Goal: Contribute content: Add original content to the website for others to see

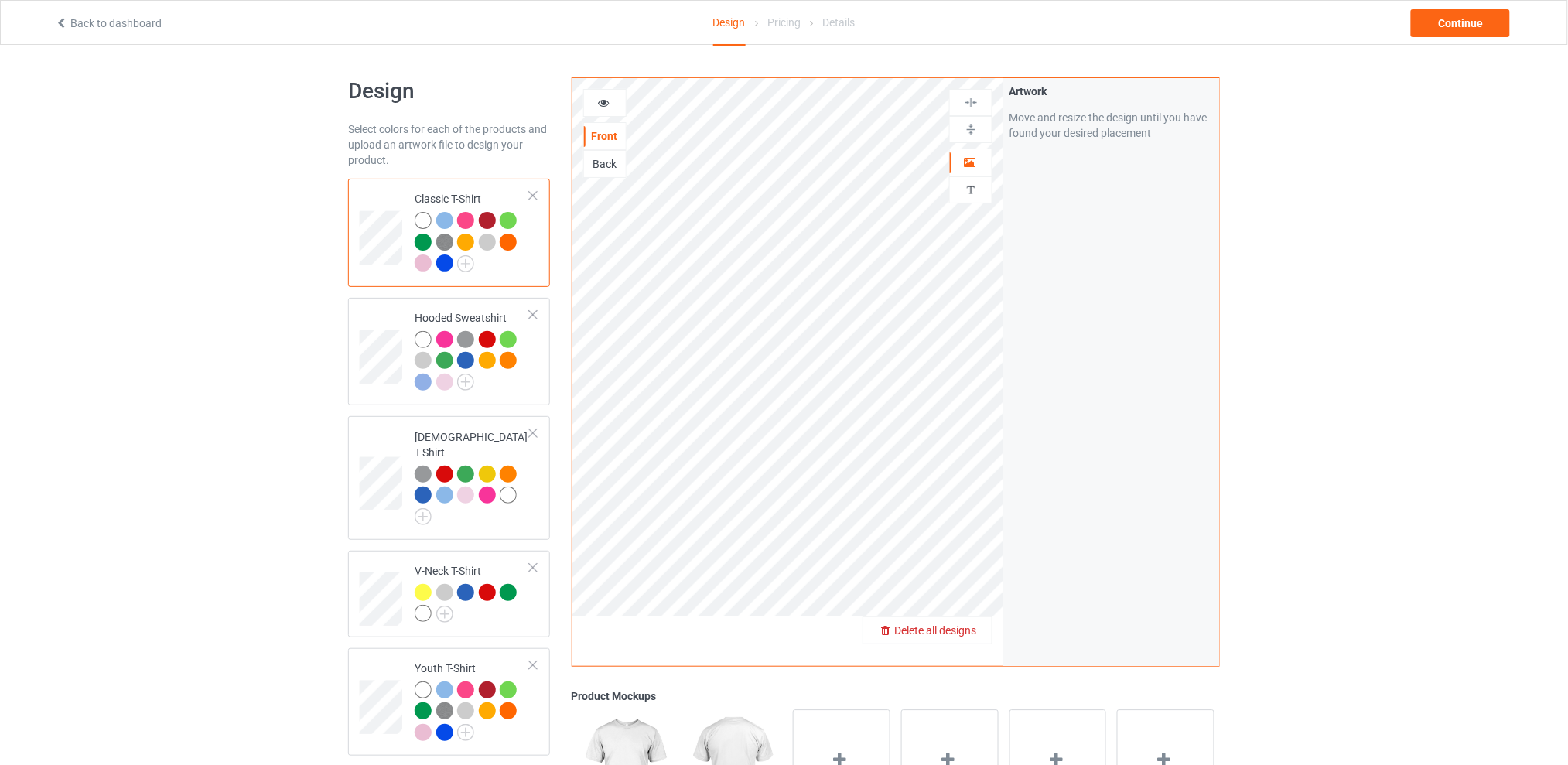
click at [968, 633] on span "Delete all designs" at bounding box center [935, 630] width 82 height 13
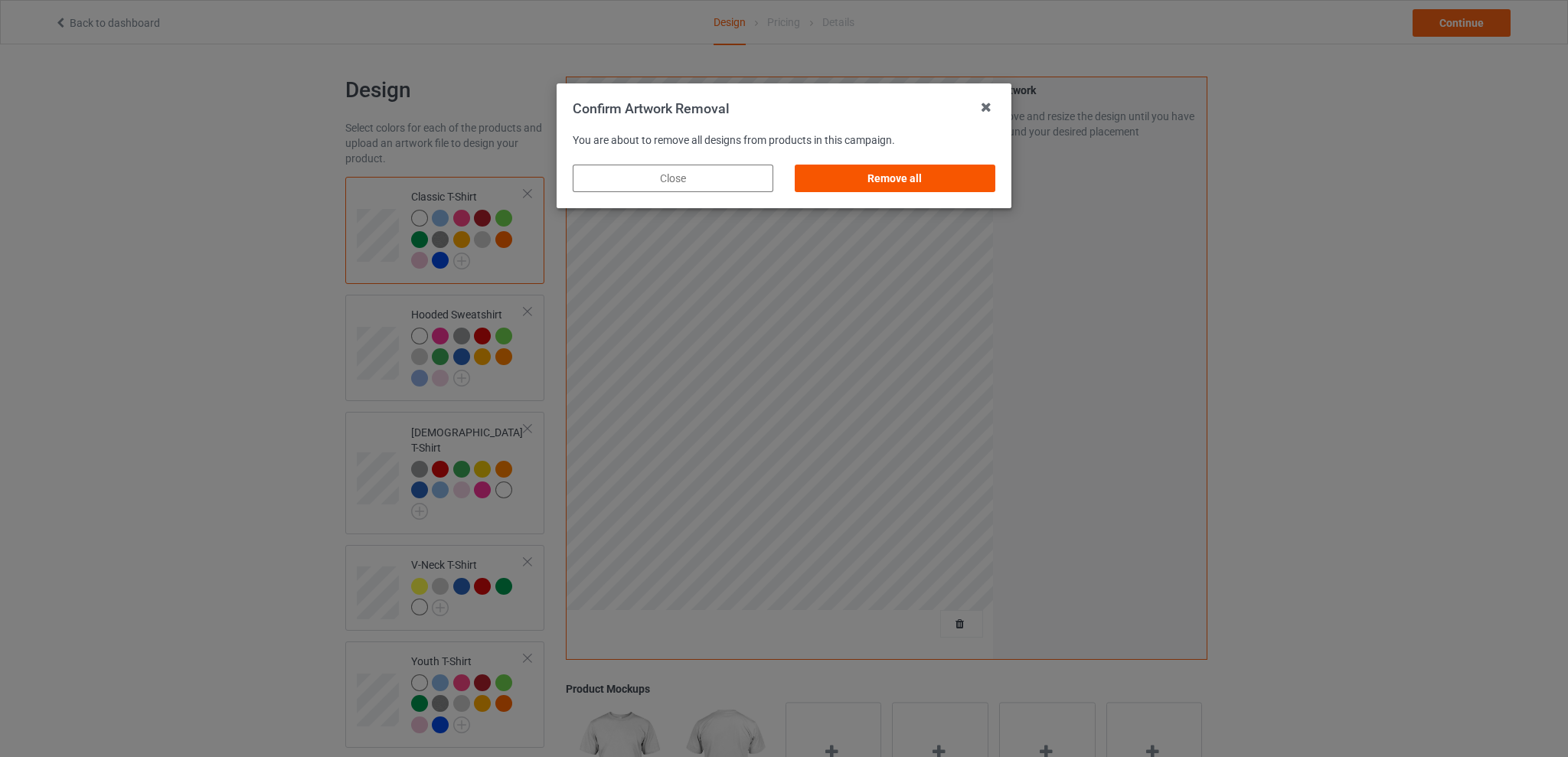
click at [929, 173] on div "Remove all" at bounding box center [895, 178] width 201 height 27
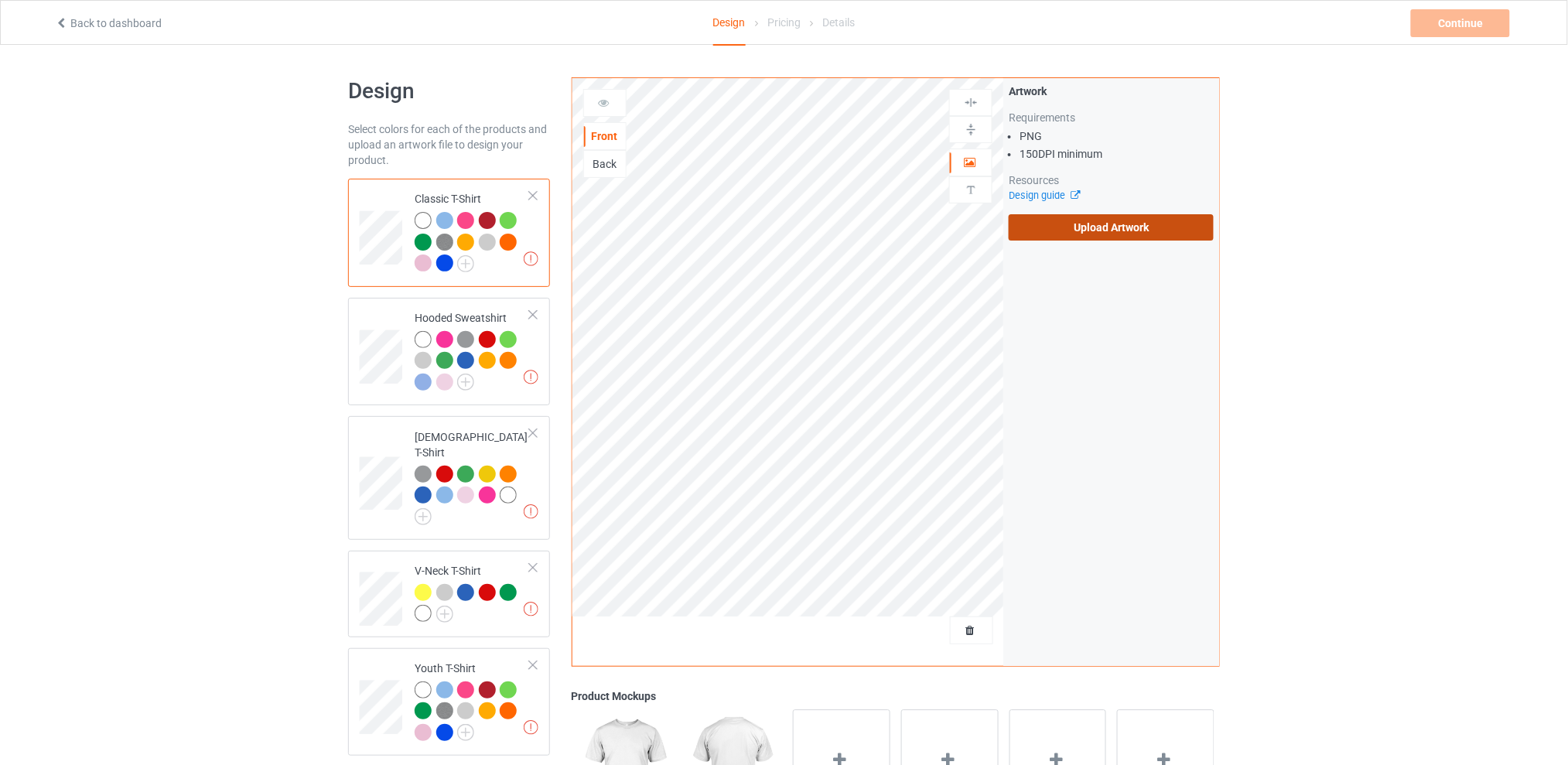
click at [1122, 229] on label "Upload Artwork" at bounding box center [1110, 227] width 205 height 26
click at [0, 0] on input "Upload Artwork" at bounding box center [0, 0] width 0 height 0
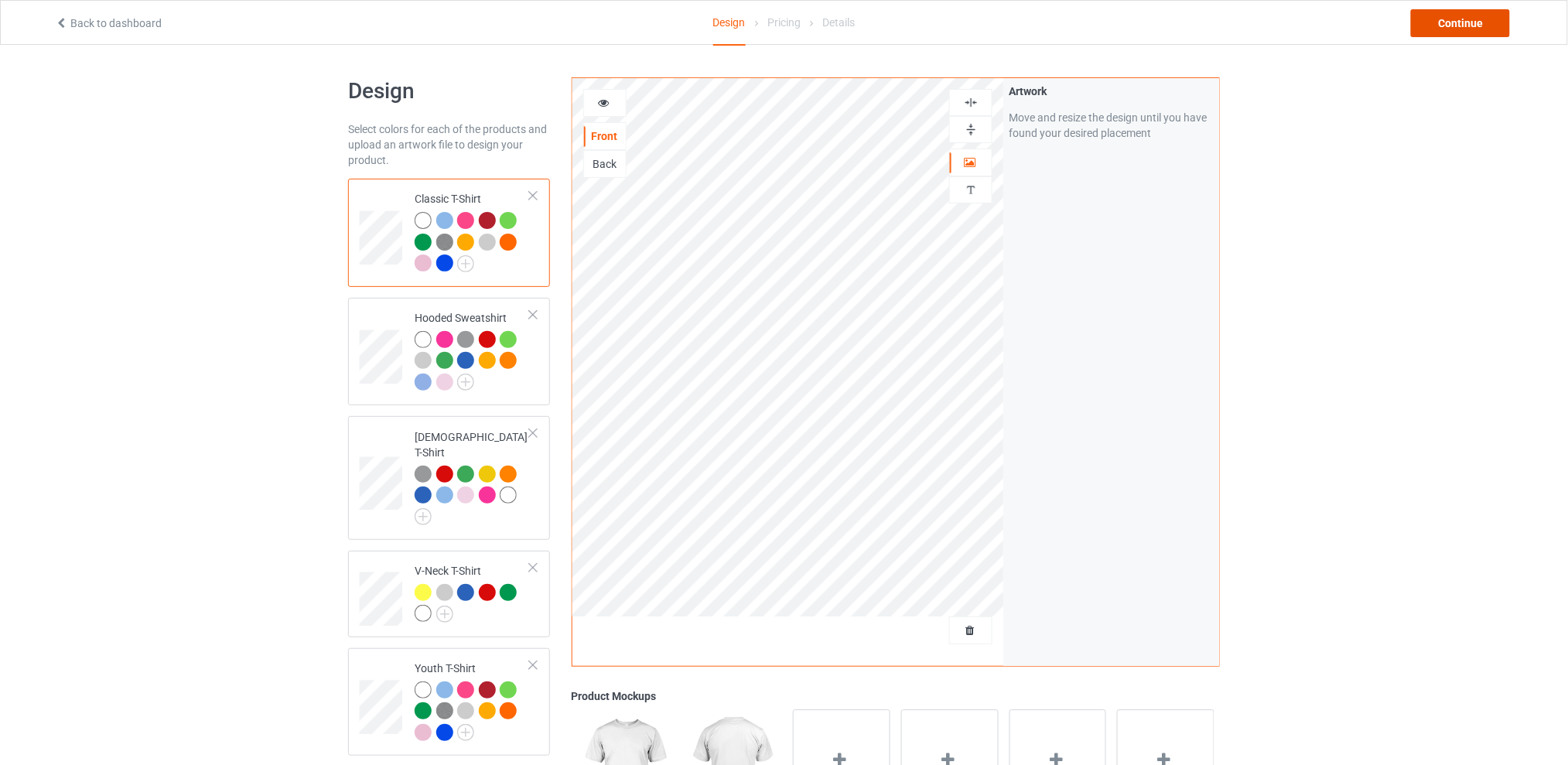
click at [1438, 18] on div "Continue" at bounding box center [1460, 23] width 99 height 27
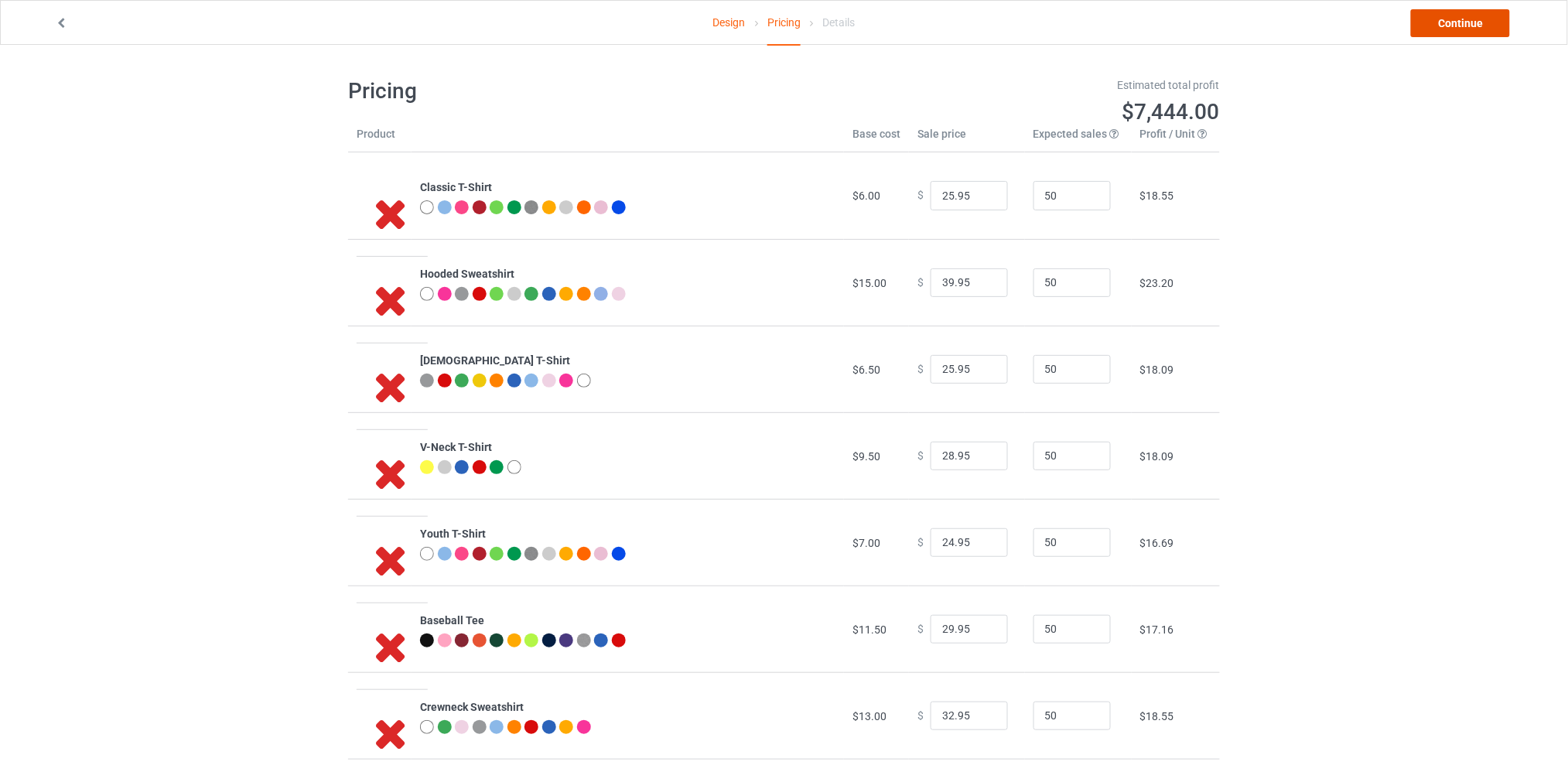
click at [1427, 24] on link "Continue" at bounding box center [1460, 23] width 99 height 27
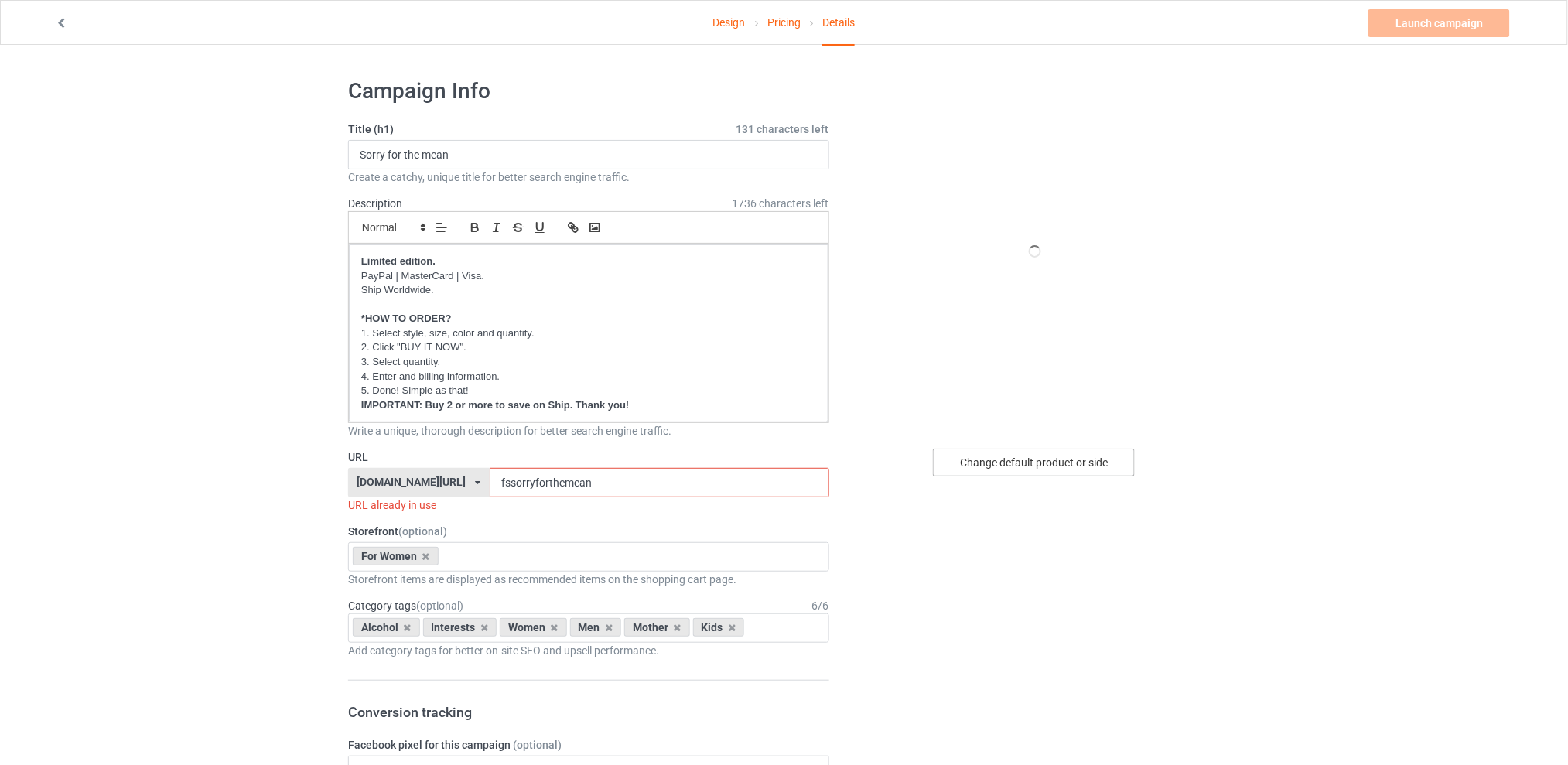
click at [1005, 468] on div "Change default product or side" at bounding box center [1033, 462] width 202 height 27
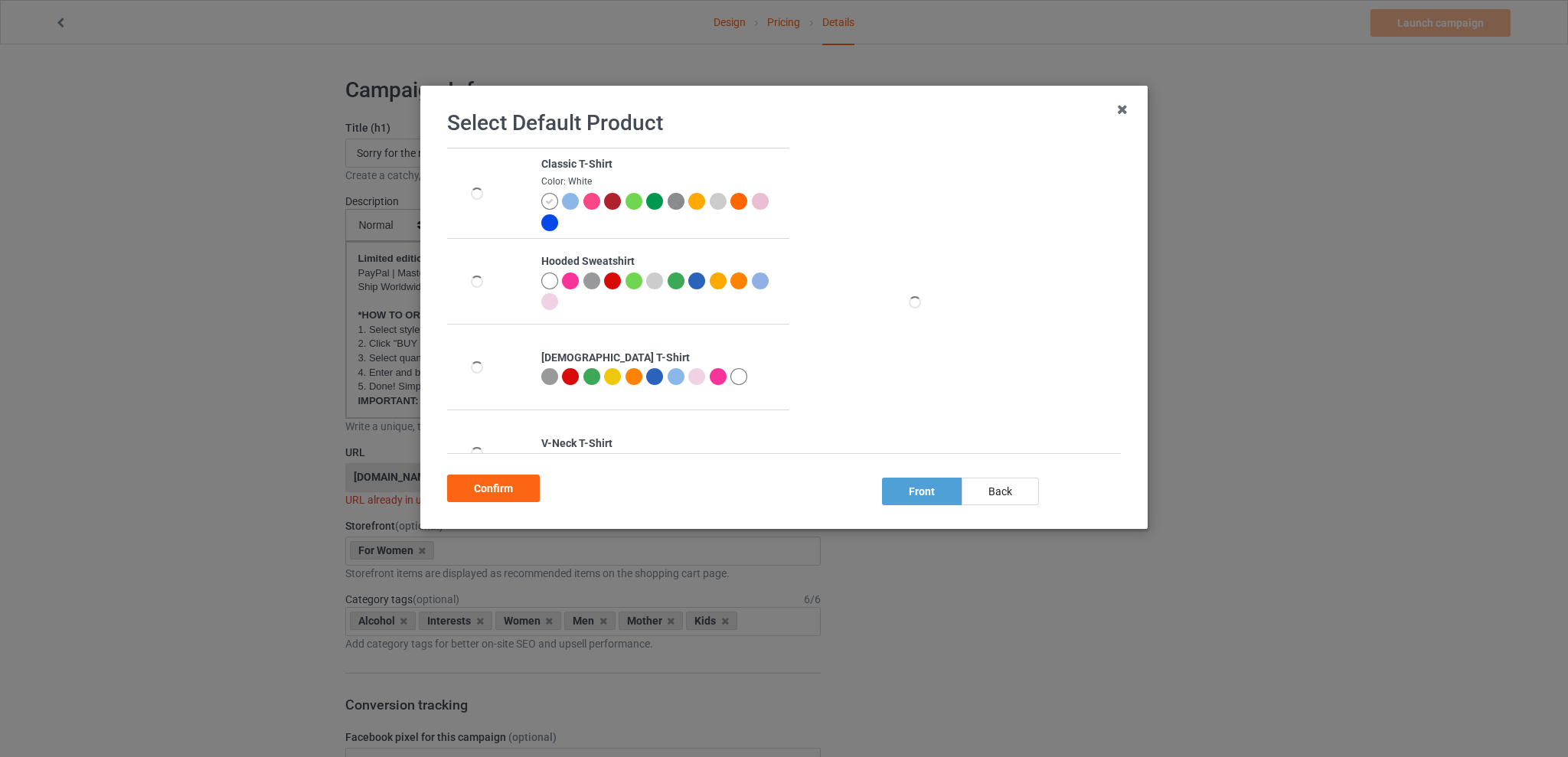
click at [709, 377] on div at bounding box center [718, 376] width 17 height 17
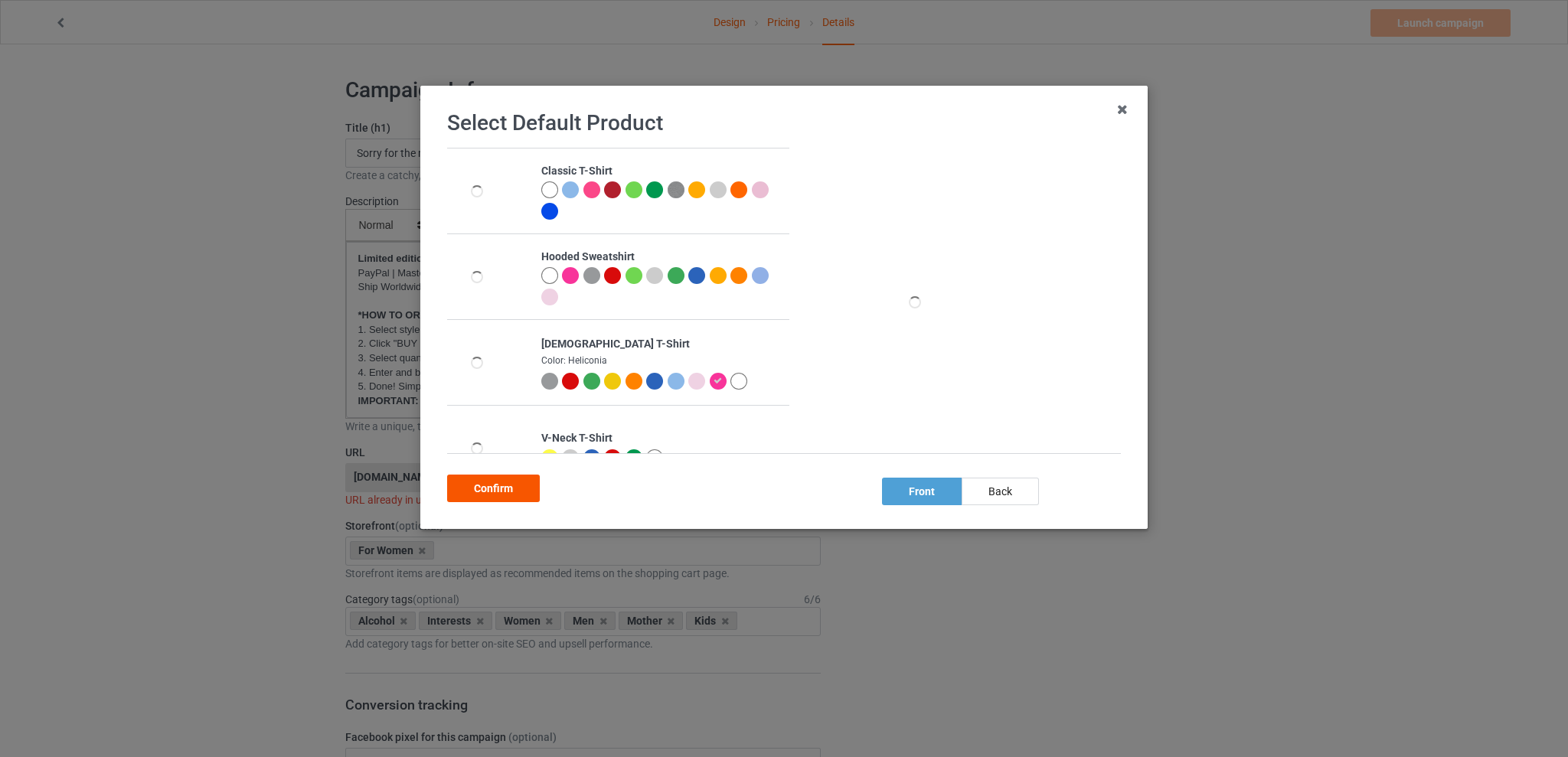
click at [486, 482] on div "Confirm" at bounding box center [493, 488] width 92 height 27
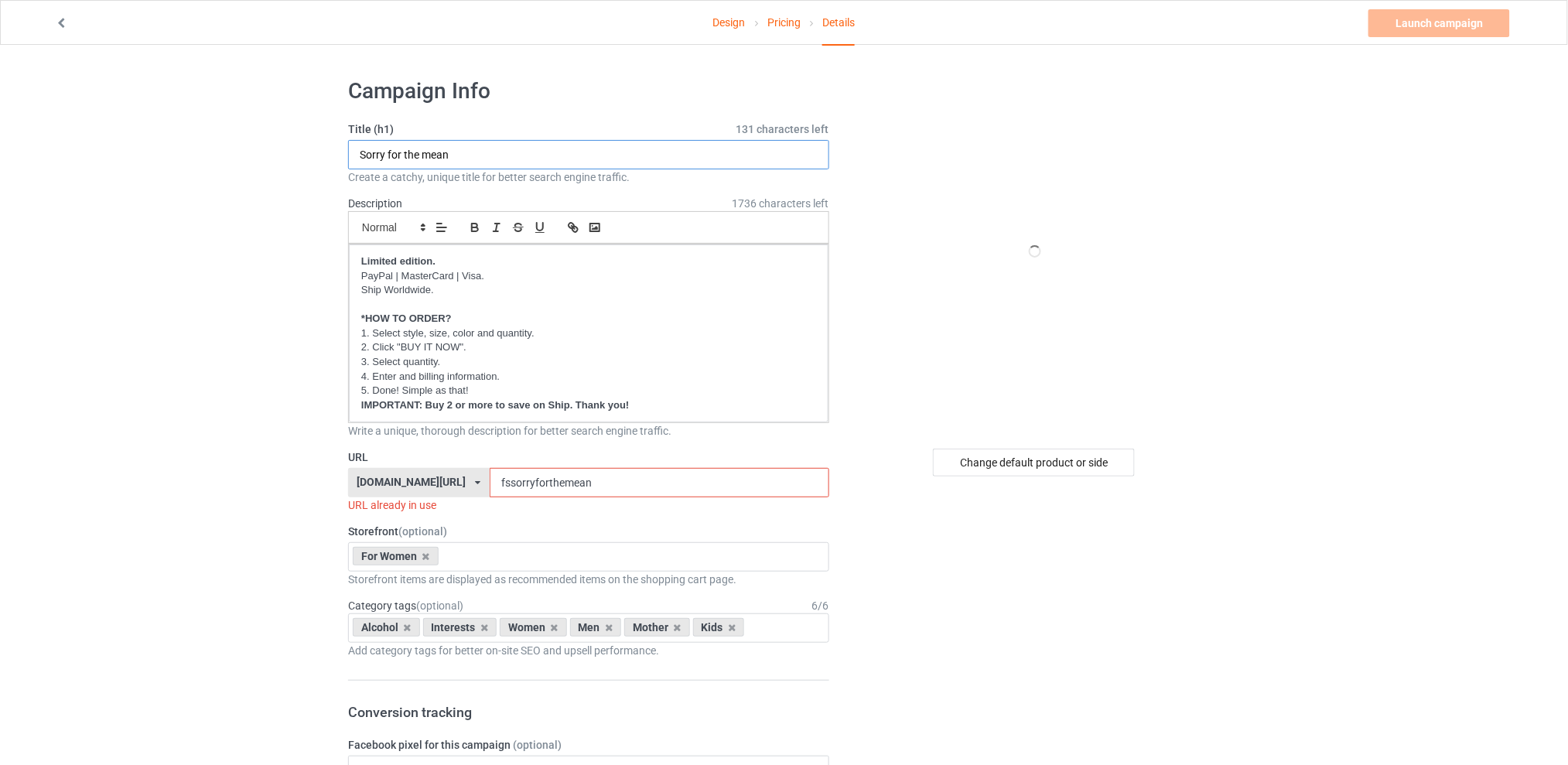
drag, startPoint x: 471, startPoint y: 152, endPoint x: 245, endPoint y: 147, distance: 226.1
type input "I just started treating people"
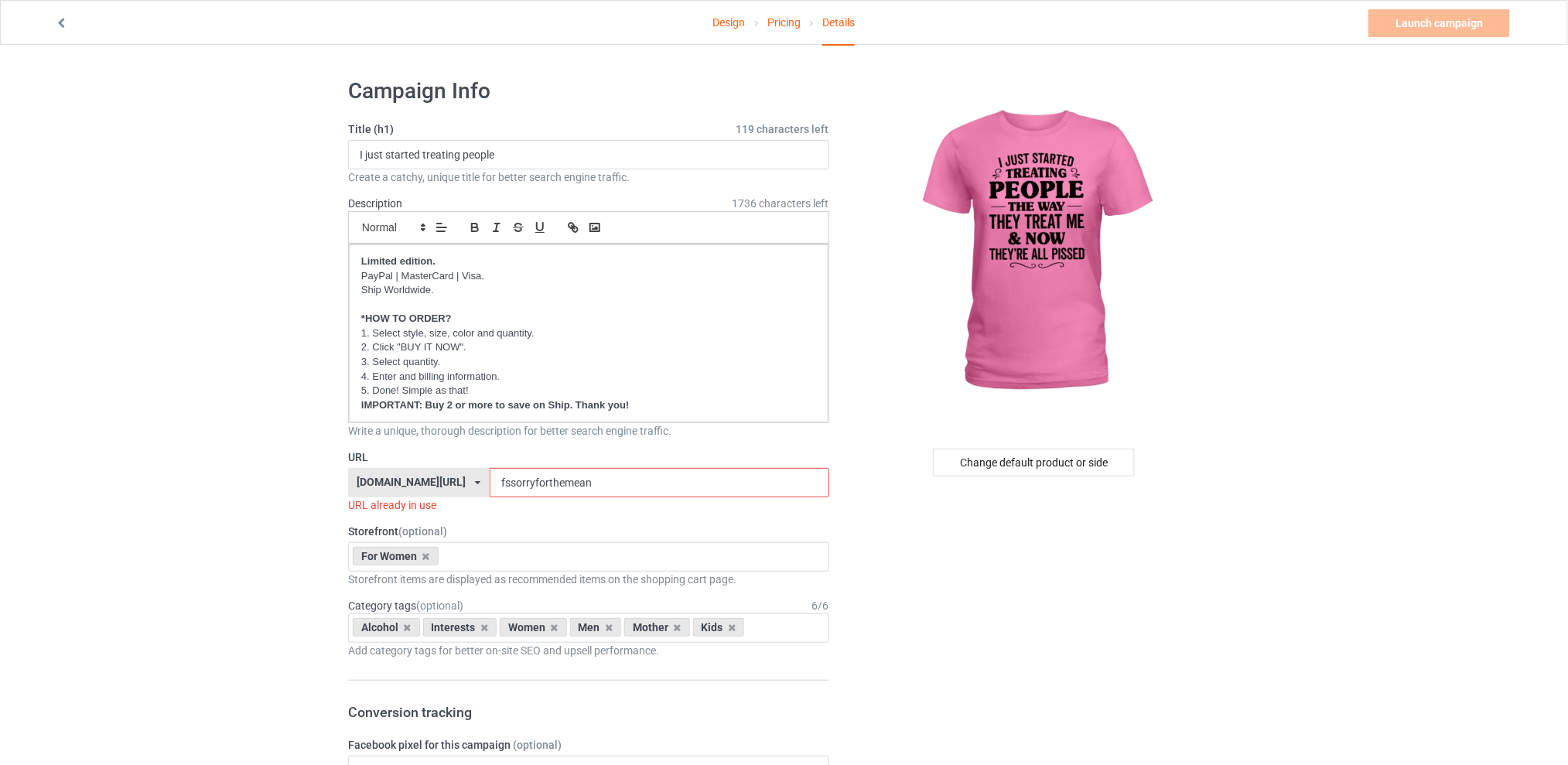
drag, startPoint x: 625, startPoint y: 484, endPoint x: 449, endPoint y: 482, distance: 176.0
click at [449, 482] on div "[DOMAIN_NAME][URL] [DOMAIN_NAME][URL] [DOMAIN_NAME][URL] [DOMAIN_NAME][URL] 5d7…" at bounding box center [588, 482] width 481 height 29
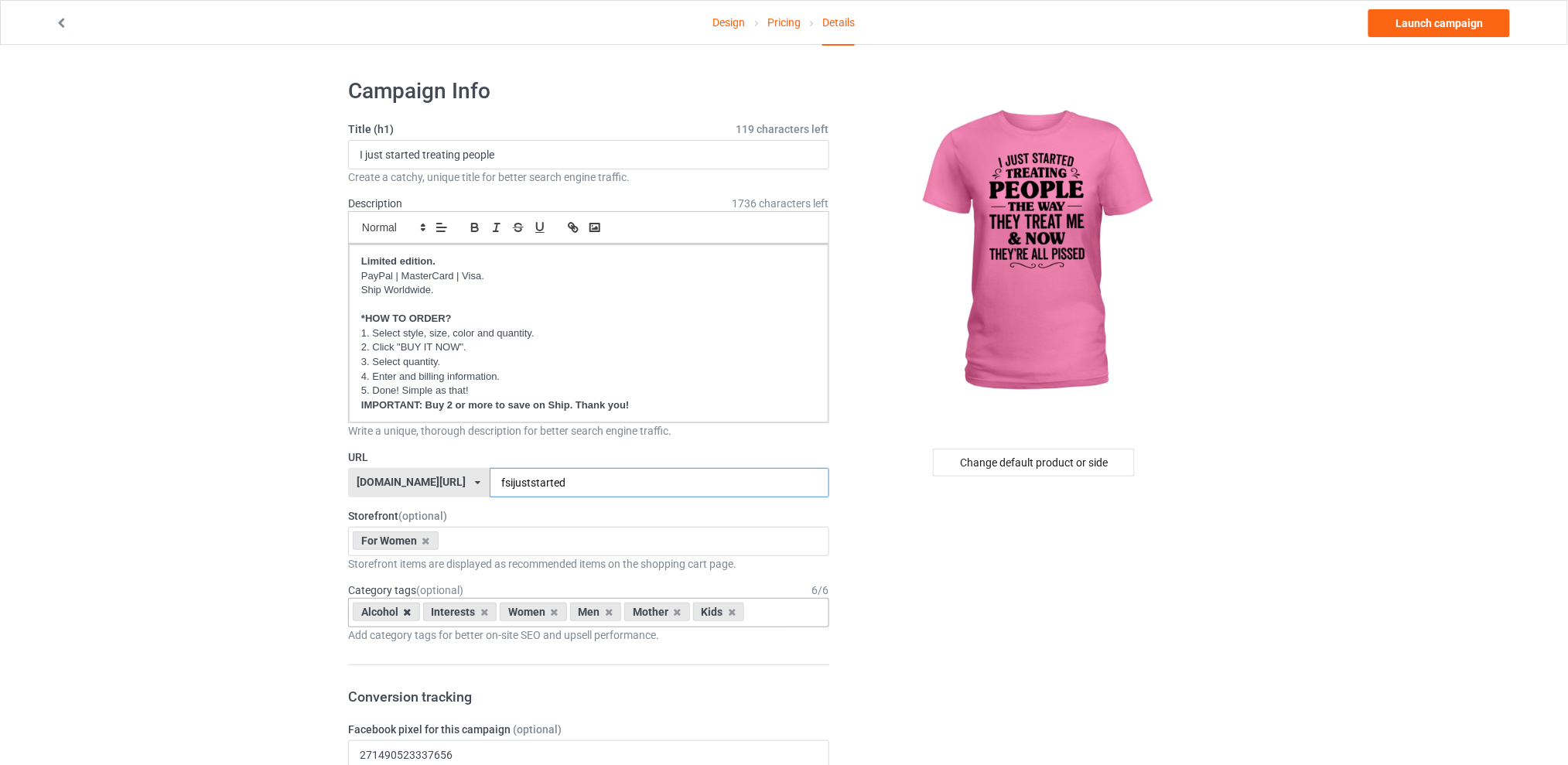
type input "fsijuststarted"
click at [407, 613] on icon at bounding box center [407, 612] width 7 height 10
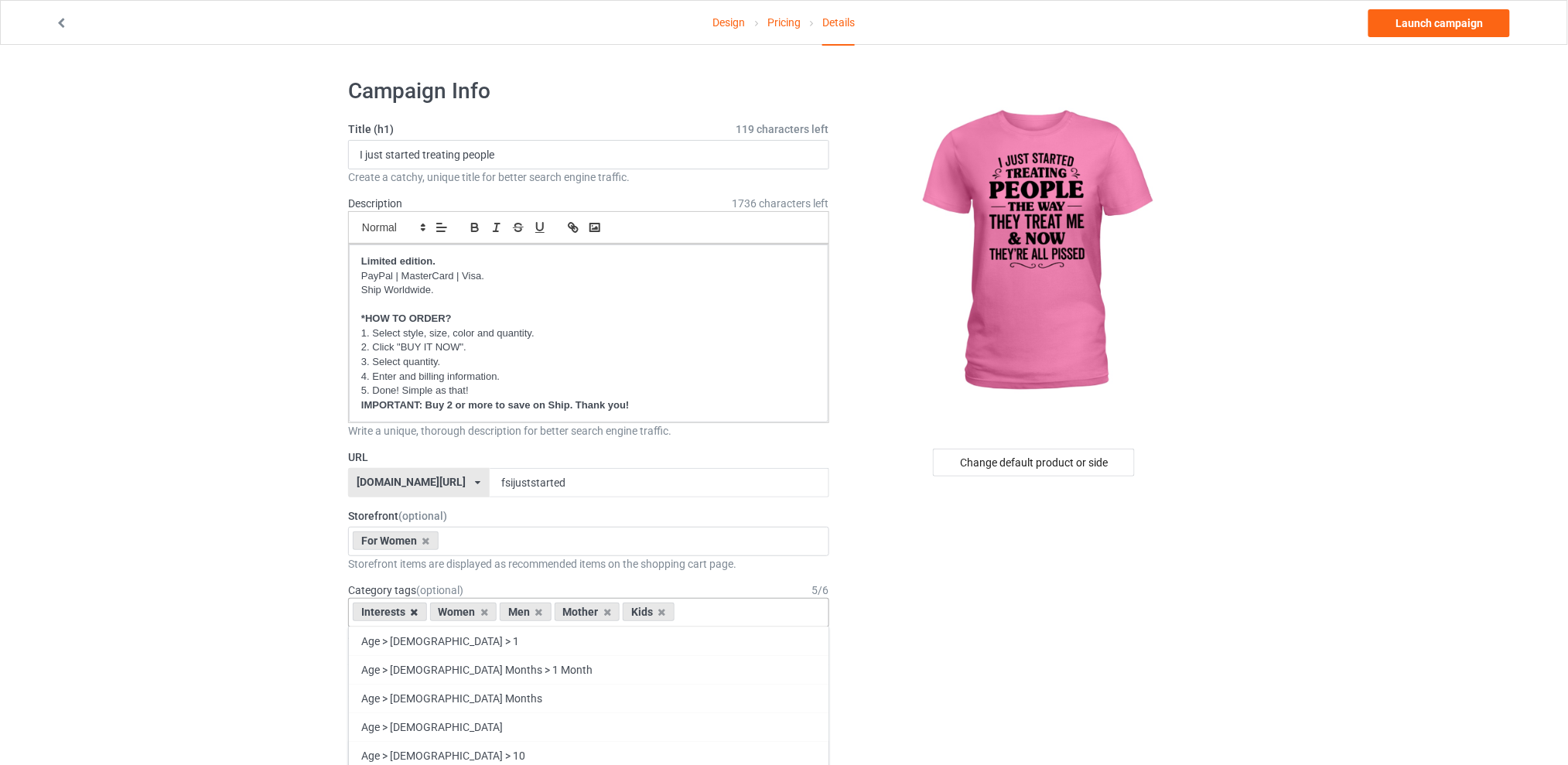
click at [416, 612] on icon at bounding box center [415, 612] width 7 height 10
click at [463, 612] on icon at bounding box center [461, 612] width 7 height 10
click at [473, 610] on icon at bounding box center [476, 612] width 7 height 10
click at [459, 611] on icon at bounding box center [461, 612] width 7 height 10
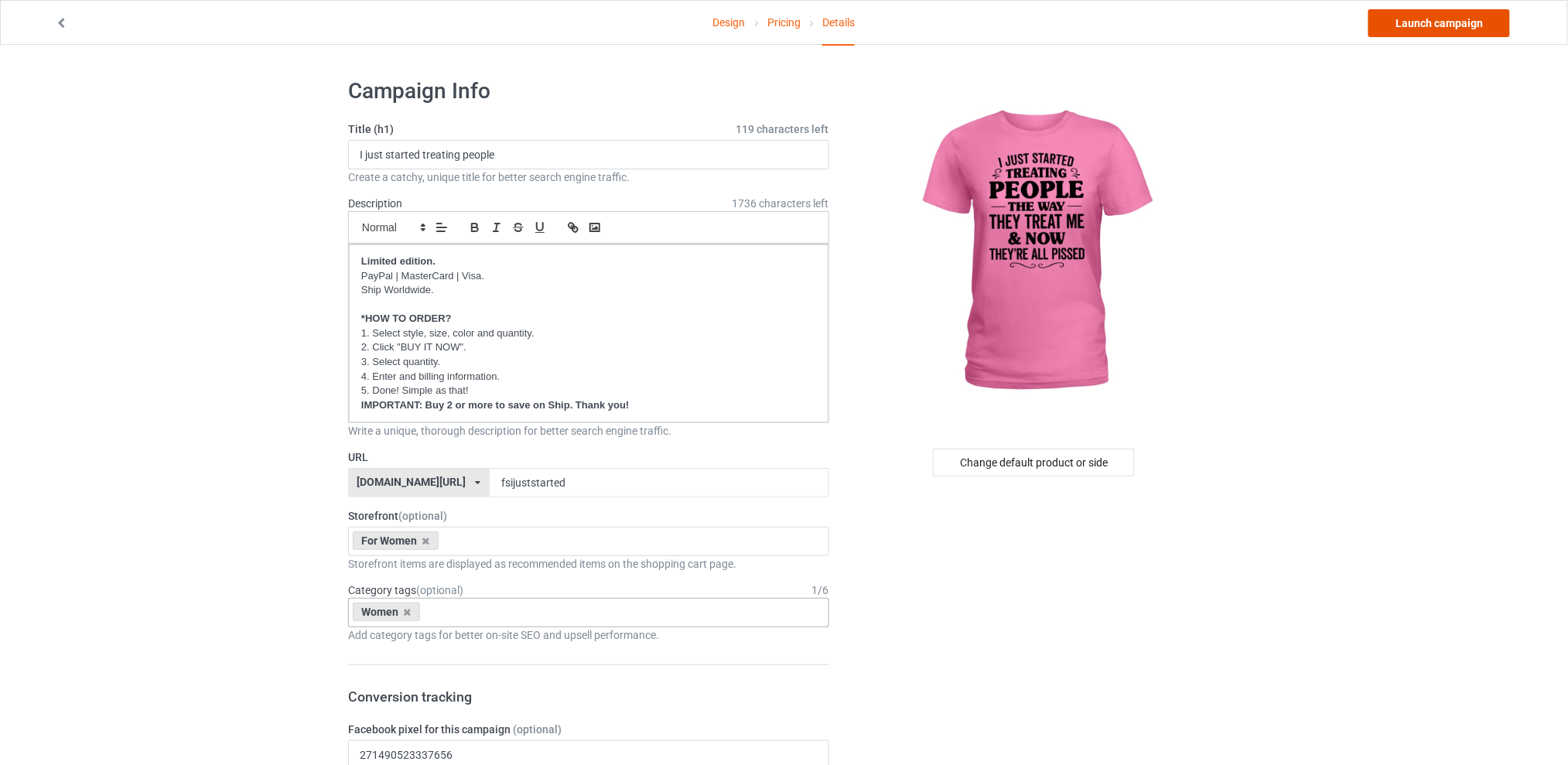
click at [1434, 20] on link "Launch campaign" at bounding box center [1438, 23] width 142 height 27
